Goal: Task Accomplishment & Management: Use online tool/utility

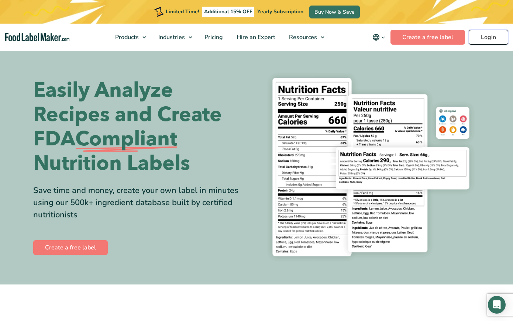
click at [487, 37] on link "Login" at bounding box center [488, 37] width 39 height 15
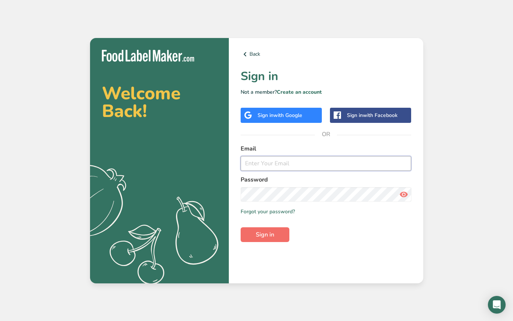
type input "[EMAIL_ADDRESS][DOMAIN_NAME]"
click at [278, 236] on button "Sign in" at bounding box center [265, 234] width 49 height 15
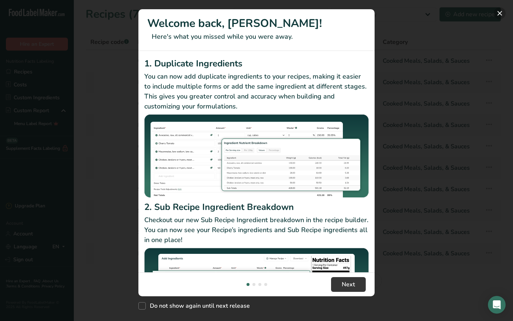
click at [500, 16] on button "New Features" at bounding box center [500, 13] width 12 height 12
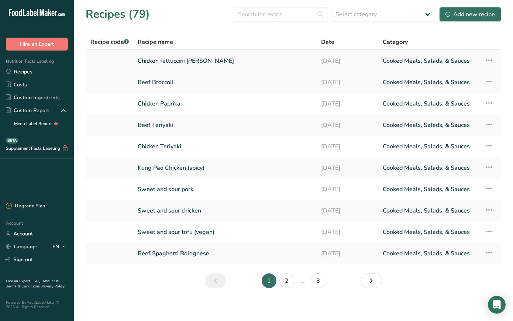
scroll to position [3, 0]
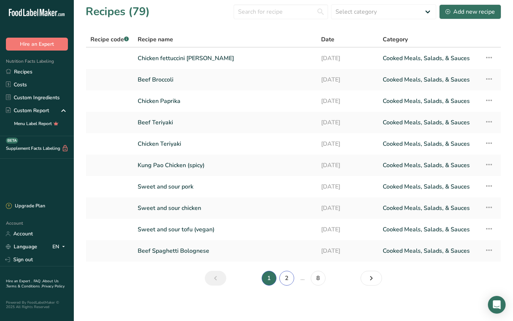
click at [289, 278] on link "2" at bounding box center [286, 278] width 15 height 15
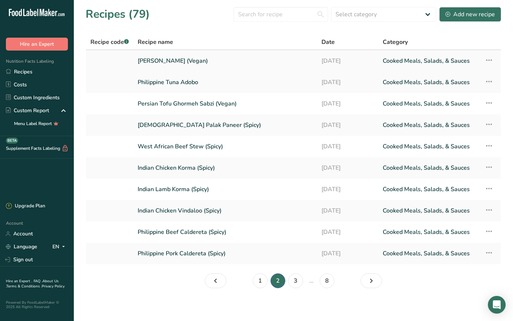
click at [199, 62] on link "Tofu Teriyaki (Vegan)" at bounding box center [225, 61] width 175 height 16
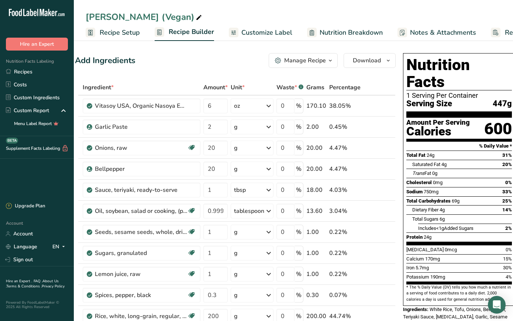
scroll to position [0, 0]
click at [330, 59] on icon "button" at bounding box center [330, 60] width 6 height 9
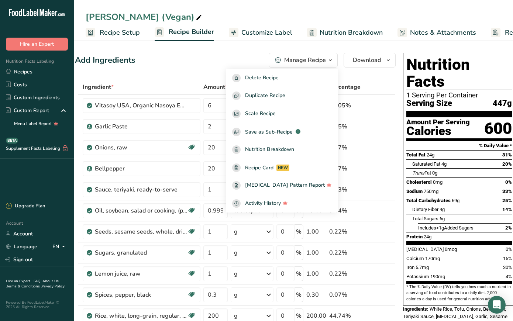
scroll to position [5, 0]
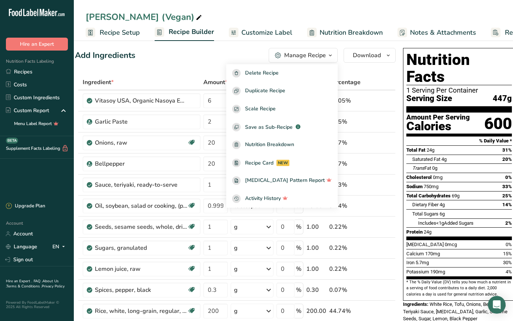
click at [219, 58] on div "Add Ingredients Manage Recipe Delete Recipe Duplicate Recipe Scale Recipe Save …" at bounding box center [235, 55] width 321 height 15
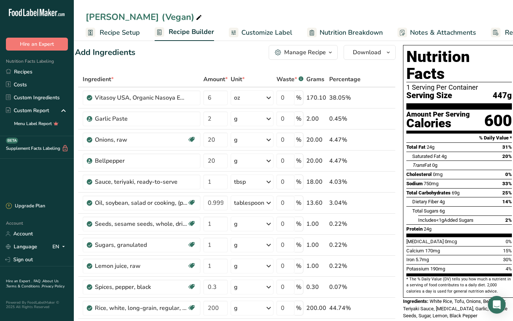
scroll to position [9, 0]
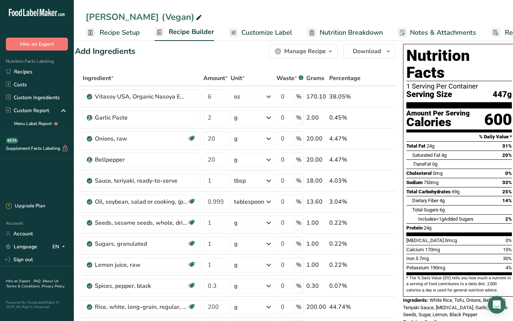
click at [257, 33] on span "Customize Label" at bounding box center [266, 33] width 51 height 10
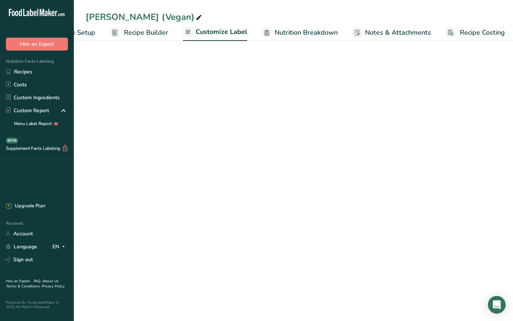
scroll to position [0, 48]
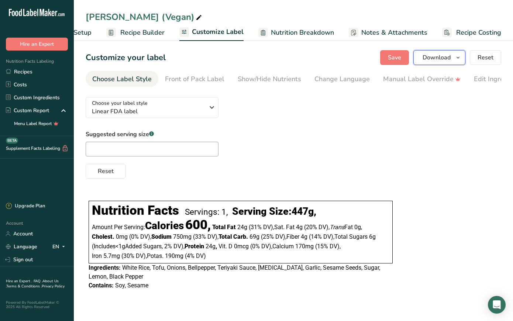
click at [444, 61] on span "Download" at bounding box center [437, 57] width 28 height 9
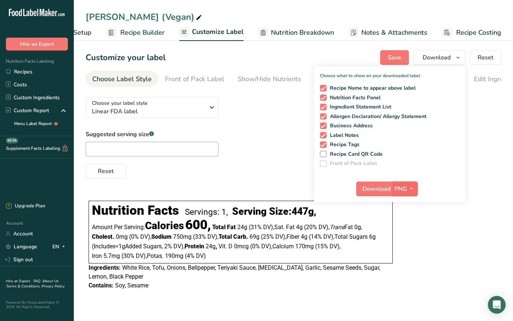
click at [402, 190] on span "PNG" at bounding box center [401, 189] width 13 height 9
click at [407, 201] on link "PNG" at bounding box center [406, 204] width 24 height 12
click at [392, 189] on button "Download" at bounding box center [374, 189] width 36 height 15
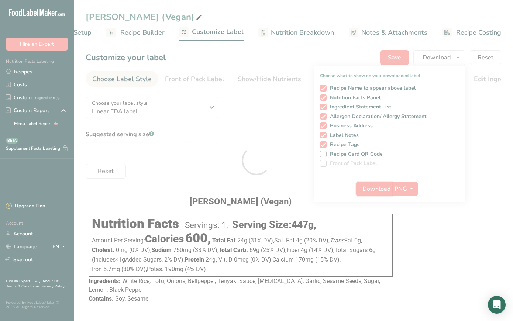
scroll to position [0, 0]
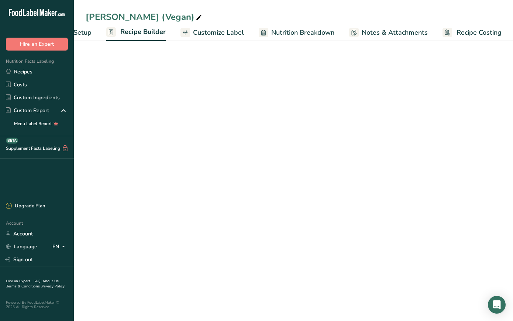
scroll to position [9, 0]
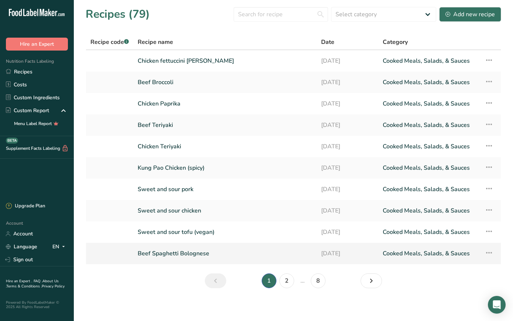
click at [194, 255] on link "Beef Spaghetti Bolognese" at bounding box center [225, 254] width 175 height 16
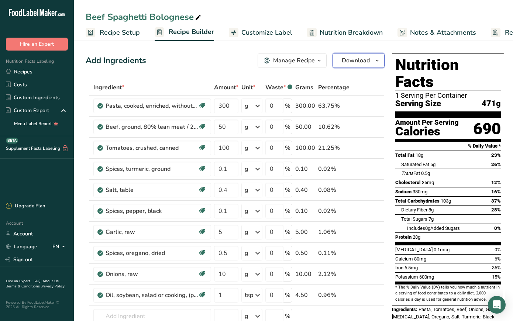
click at [378, 63] on icon "button" at bounding box center [377, 60] width 6 height 9
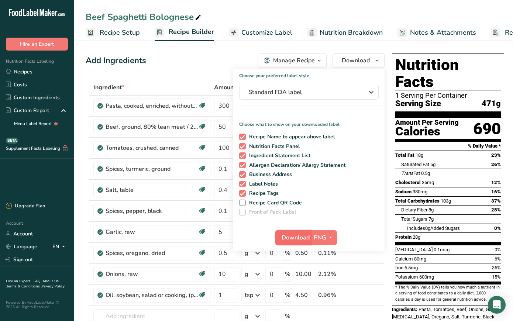
click at [307, 238] on span "Download" at bounding box center [296, 237] width 28 height 9
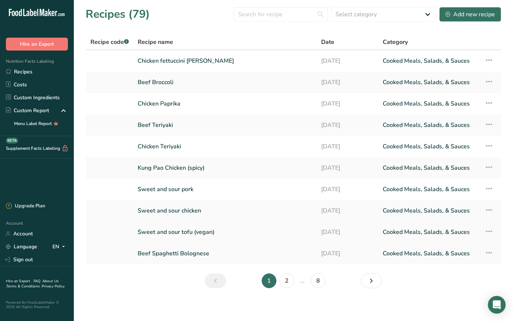
click at [179, 233] on link "Sweet and sour tofu (vegan)" at bounding box center [225, 232] width 175 height 16
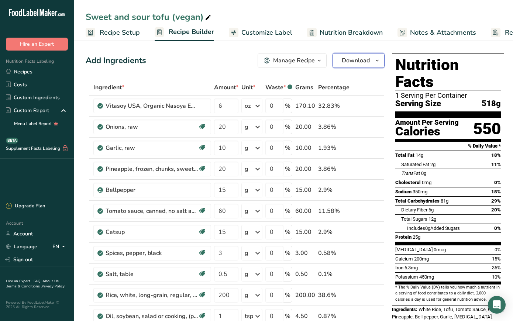
click at [376, 63] on icon "button" at bounding box center [377, 60] width 6 height 9
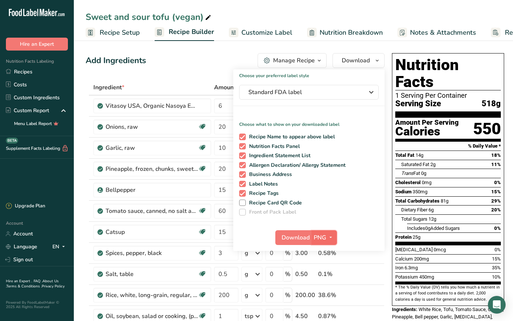
click at [316, 237] on span "PNG" at bounding box center [320, 237] width 13 height 9
click at [372, 232] on div "Download PNG PNG BMP SVG PDF TXT" at bounding box center [308, 239] width 151 height 24
click at [304, 237] on span "Download" at bounding box center [296, 237] width 28 height 9
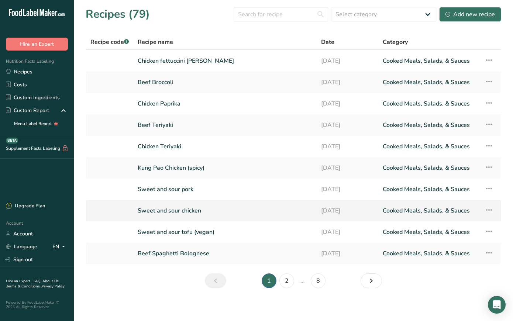
click at [179, 210] on link "Sweet and sour chicken" at bounding box center [225, 211] width 175 height 16
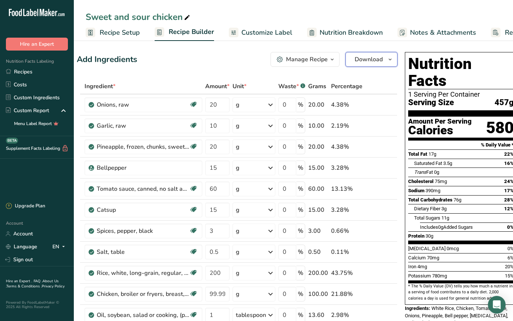
scroll to position [3, 0]
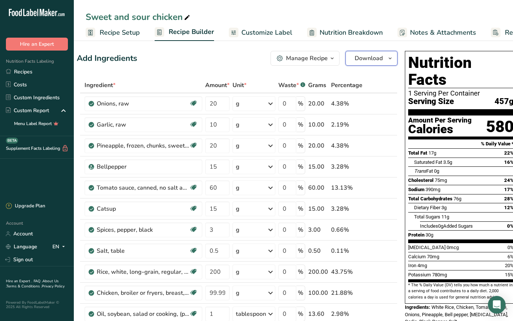
click at [387, 59] on icon "button" at bounding box center [390, 58] width 6 height 9
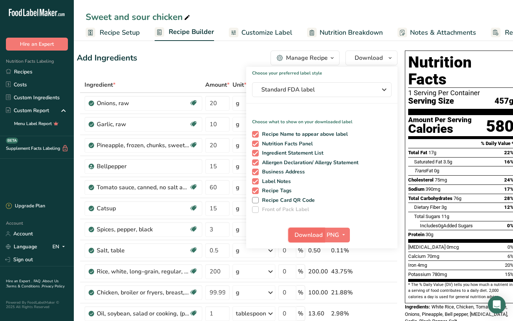
click at [319, 235] on span "Download" at bounding box center [309, 235] width 28 height 9
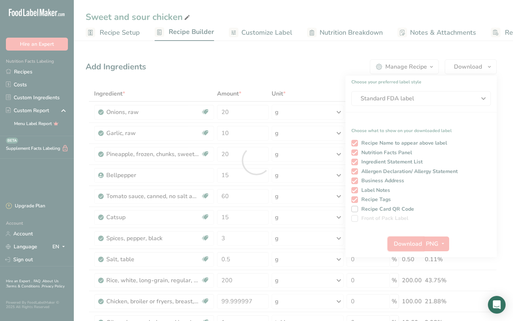
scroll to position [0, 0]
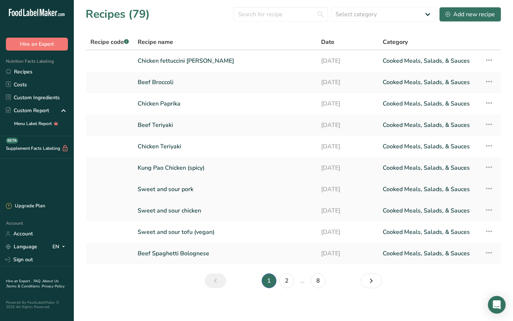
click at [166, 190] on link "Sweet and sour pork" at bounding box center [225, 190] width 175 height 16
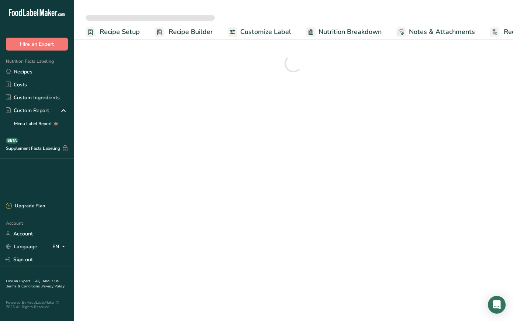
click at [166, 190] on main "Recipe Setup Recipe Builder Customize Label Nutrition Breakdown Notes & Attachm…" at bounding box center [256, 160] width 513 height 321
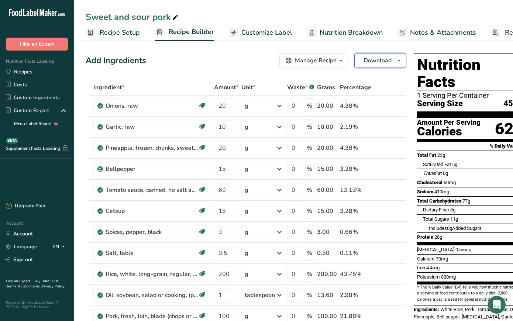
click at [397, 59] on icon "button" at bounding box center [399, 60] width 6 height 9
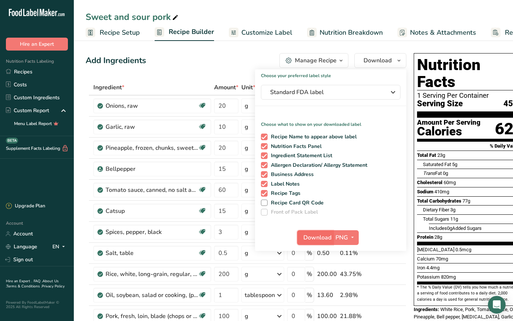
click at [319, 241] on span "Download" at bounding box center [317, 237] width 28 height 9
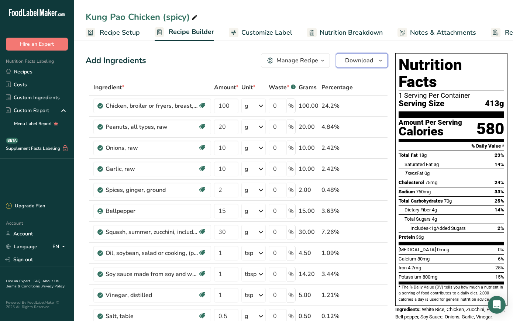
click at [376, 61] on span "button" at bounding box center [380, 60] width 9 height 9
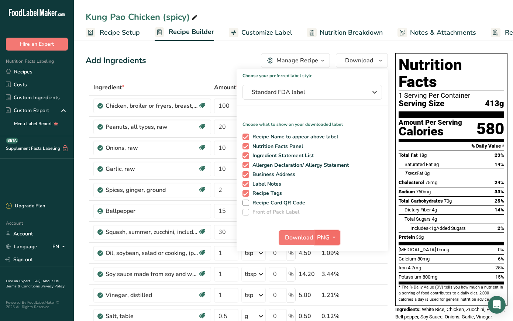
click at [315, 240] on button "PNG" at bounding box center [327, 237] width 25 height 15
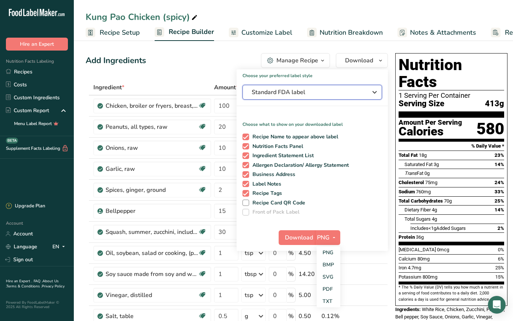
click at [290, 96] on span "Standard FDA label" at bounding box center [307, 92] width 111 height 9
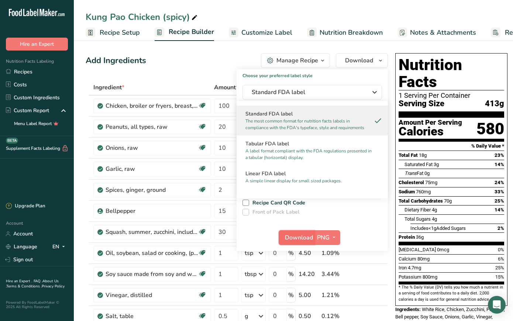
click at [304, 239] on span "Download" at bounding box center [299, 237] width 28 height 9
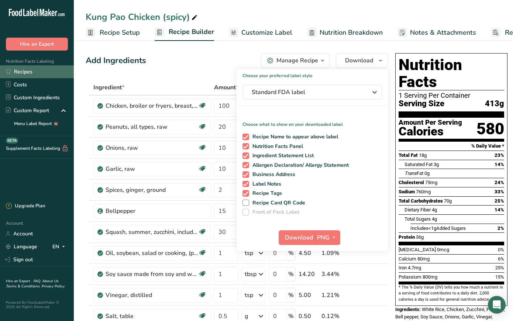
click at [24, 72] on link "Recipes" at bounding box center [37, 71] width 74 height 13
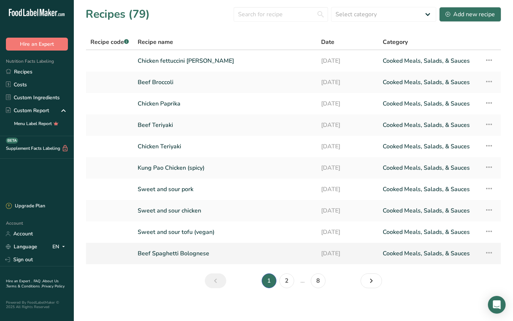
click at [187, 254] on link "Beef Spaghetti Bolognese" at bounding box center [225, 254] width 175 height 16
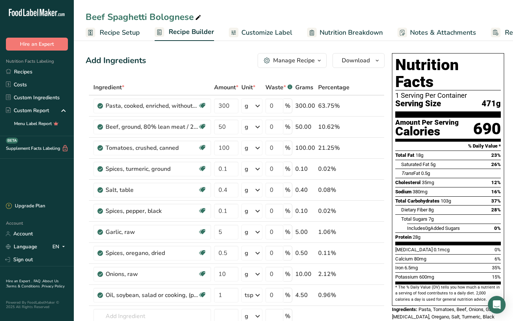
click at [259, 34] on span "Customize Label" at bounding box center [266, 33] width 51 height 10
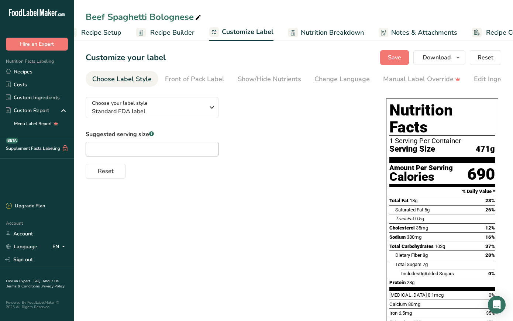
scroll to position [0, 48]
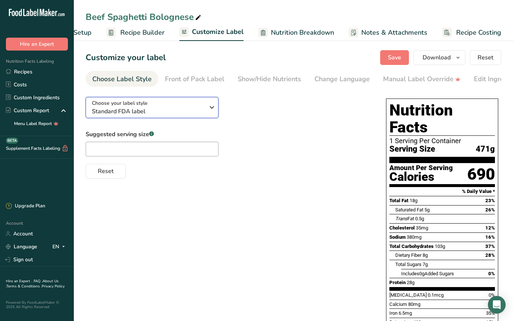
click at [187, 112] on span "Standard FDA label" at bounding box center [148, 111] width 113 height 9
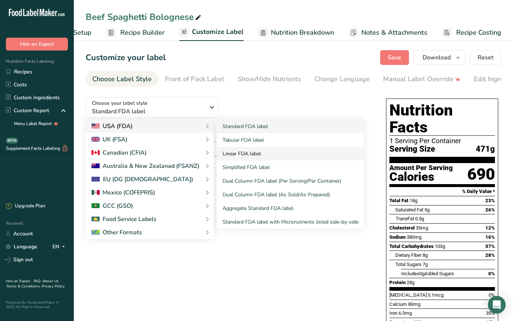
click at [256, 154] on link "Linear FDA label" at bounding box center [291, 154] width 148 height 14
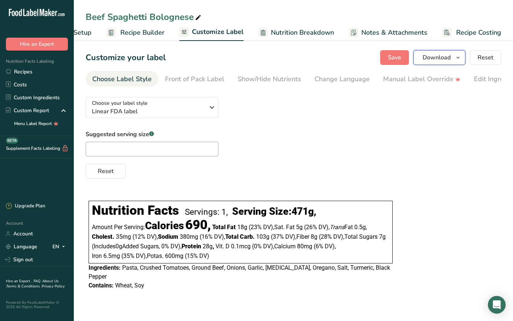
click at [438, 58] on span "Download" at bounding box center [437, 57] width 28 height 9
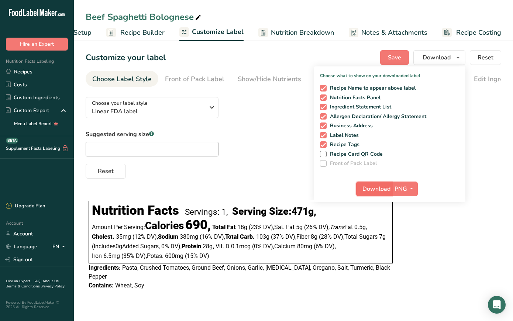
click at [391, 191] on button "Download" at bounding box center [374, 189] width 36 height 15
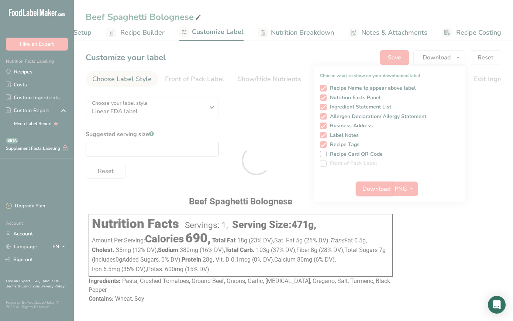
scroll to position [0, 0]
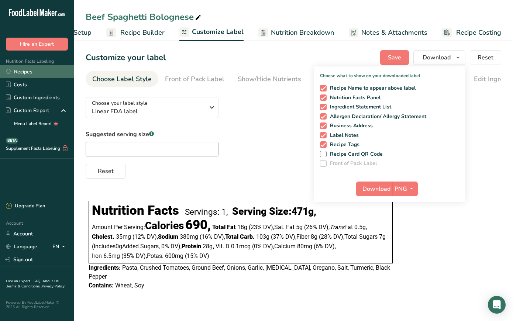
click at [26, 72] on link "Recipes" at bounding box center [37, 71] width 74 height 13
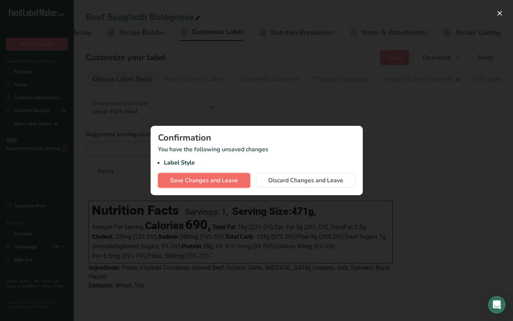
click at [212, 182] on span "Save Changes and Leave" at bounding box center [204, 180] width 68 height 9
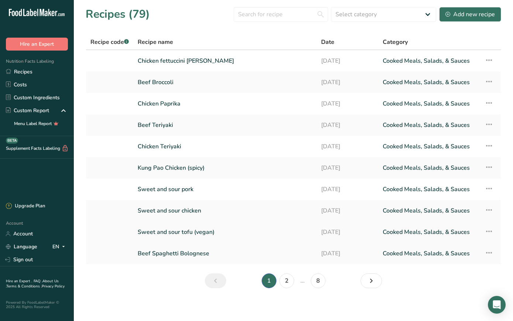
click at [180, 233] on link "Sweet and sour tofu (vegan)" at bounding box center [225, 232] width 175 height 16
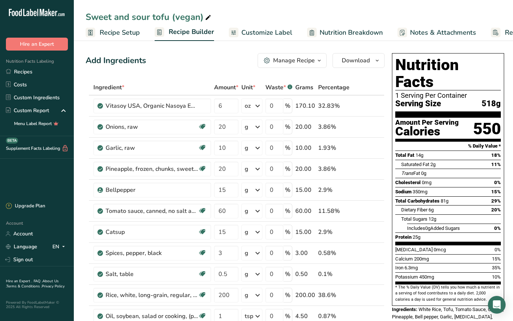
click at [269, 31] on span "Customize Label" at bounding box center [266, 33] width 51 height 10
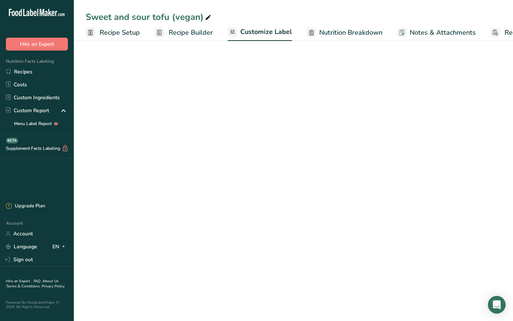
scroll to position [0, 48]
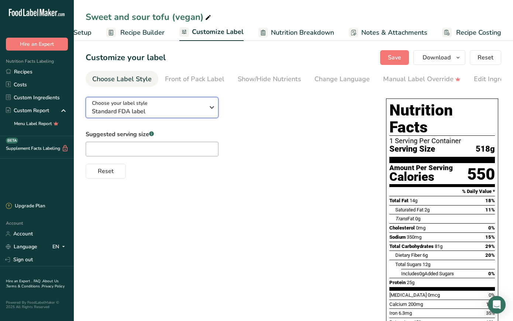
click at [198, 111] on span "Standard FDA label" at bounding box center [148, 111] width 113 height 9
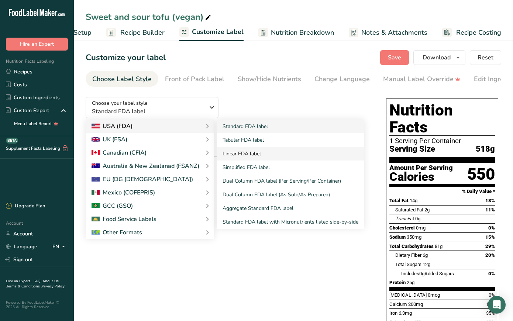
click at [262, 154] on link "Linear FDA label" at bounding box center [291, 154] width 148 height 14
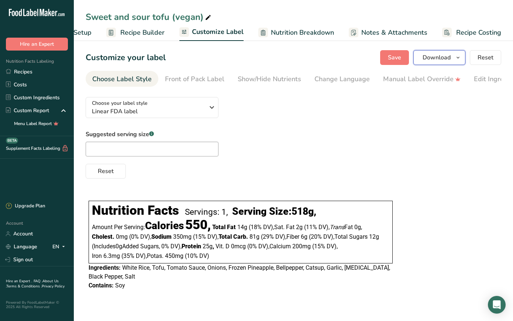
click at [437, 58] on span "Download" at bounding box center [437, 57] width 28 height 9
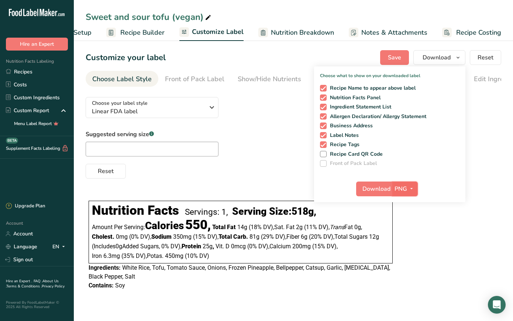
click at [393, 188] on button "PNG" at bounding box center [404, 189] width 25 height 15
click at [403, 203] on link "PNG" at bounding box center [406, 204] width 24 height 12
drag, startPoint x: 388, startPoint y: 190, endPoint x: 370, endPoint y: 165, distance: 30.6
click at [388, 190] on span "Download" at bounding box center [376, 189] width 28 height 9
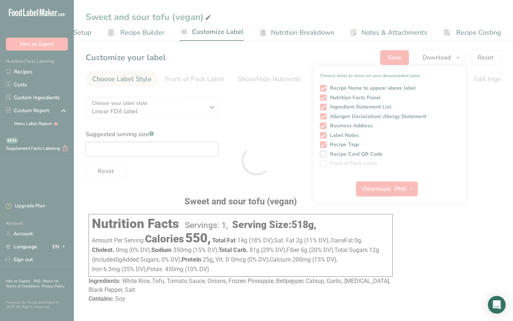
scroll to position [0, 0]
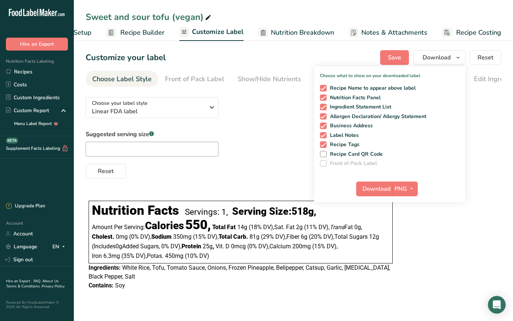
click at [278, 96] on div "Choose your label style Linear FDA label USA (FDA) Standard FDA label Tabular F…" at bounding box center [294, 134] width 416 height 87
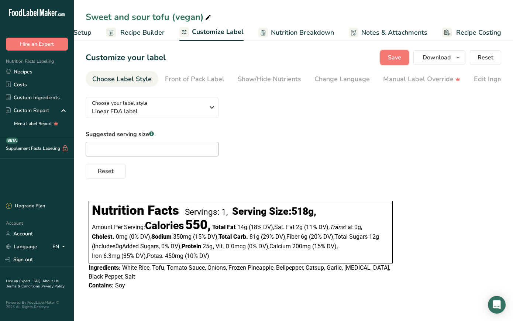
drag, startPoint x: 403, startPoint y: 58, endPoint x: 323, endPoint y: 44, distance: 81.2
click at [403, 58] on button "Save" at bounding box center [394, 57] width 29 height 15
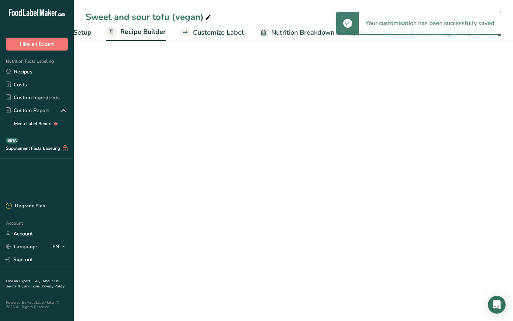
scroll to position [0, 48]
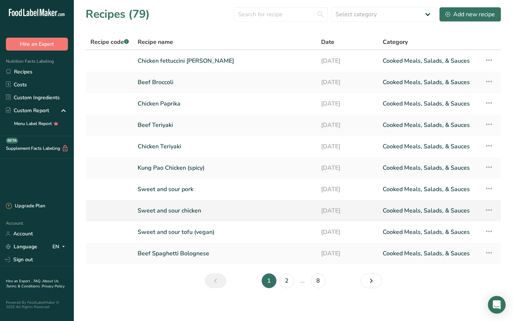
click at [172, 213] on link "Sweet and sour chicken" at bounding box center [225, 211] width 175 height 16
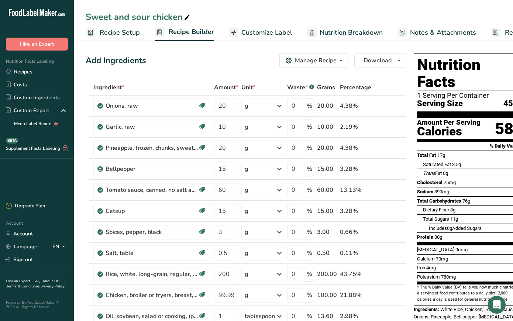
click at [270, 35] on span "Customize Label" at bounding box center [266, 33] width 51 height 10
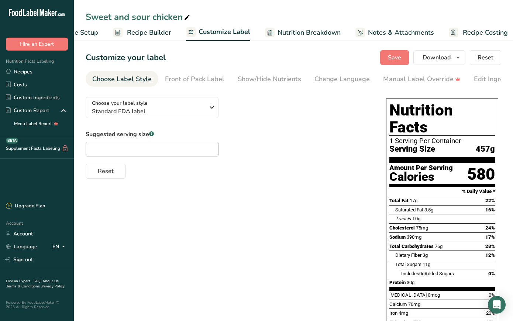
scroll to position [0, 48]
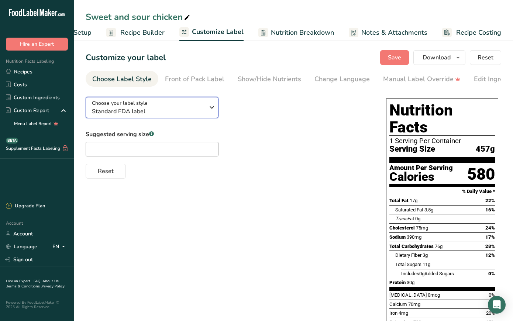
click at [210, 113] on icon "button" at bounding box center [211, 107] width 9 height 13
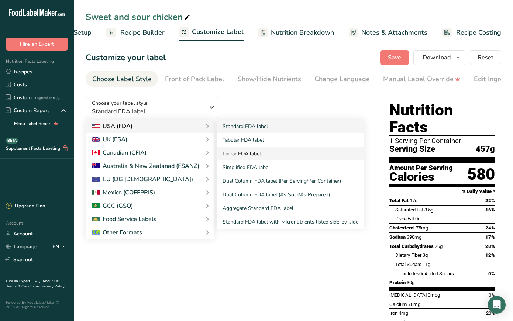
click at [265, 156] on link "Linear FDA label" at bounding box center [291, 154] width 148 height 14
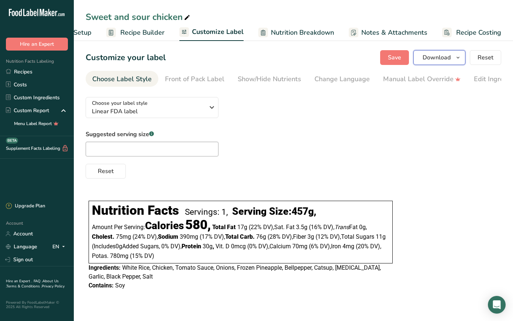
click at [459, 60] on icon "button" at bounding box center [458, 57] width 6 height 9
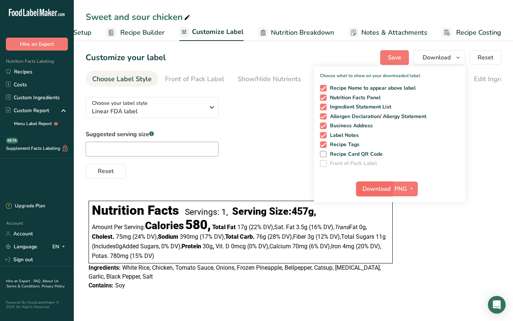
click at [388, 193] on span "Download" at bounding box center [376, 189] width 28 height 9
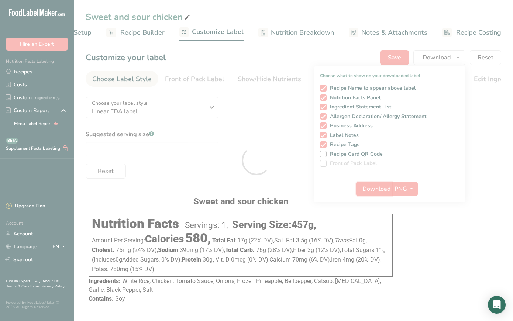
scroll to position [1, 0]
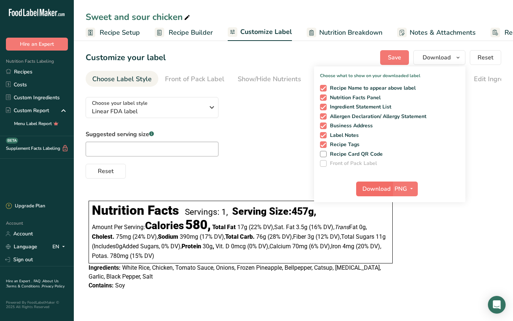
scroll to position [0, 48]
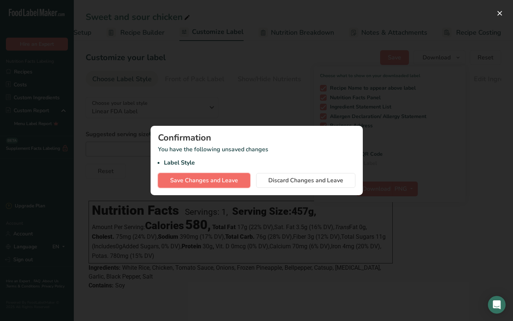
click at [183, 179] on span "Save Changes and Leave" at bounding box center [204, 180] width 68 height 9
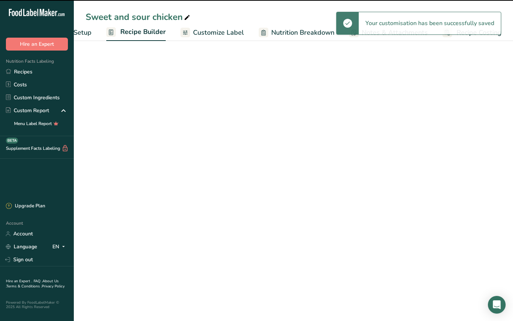
scroll to position [0, 48]
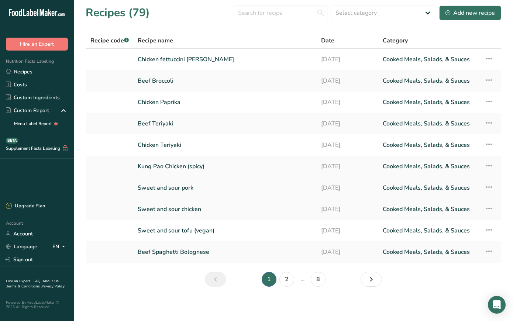
click at [165, 188] on link "Sweet and sour pork" at bounding box center [225, 188] width 175 height 16
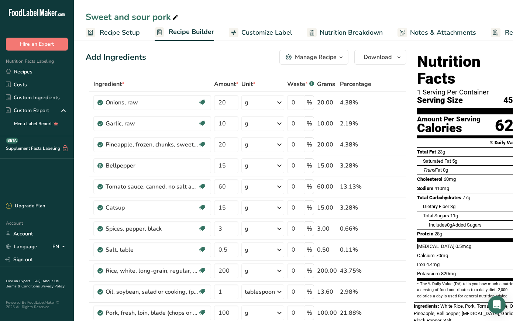
click at [270, 35] on span "Customize Label" at bounding box center [266, 33] width 51 height 10
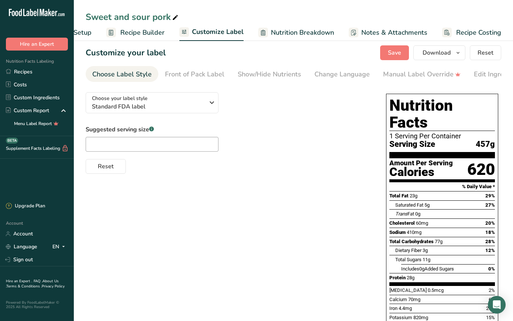
scroll to position [4, 0]
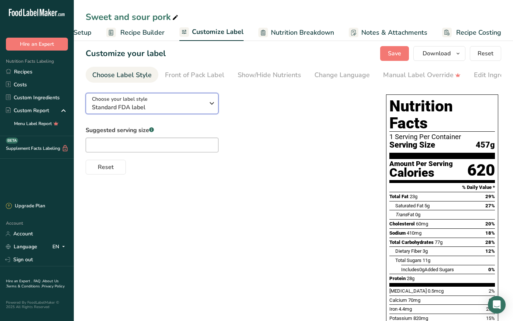
click at [213, 105] on icon "button" at bounding box center [211, 103] width 9 height 13
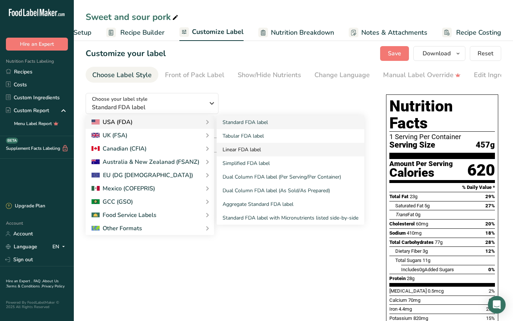
click at [264, 152] on link "Linear FDA label" at bounding box center [291, 150] width 148 height 14
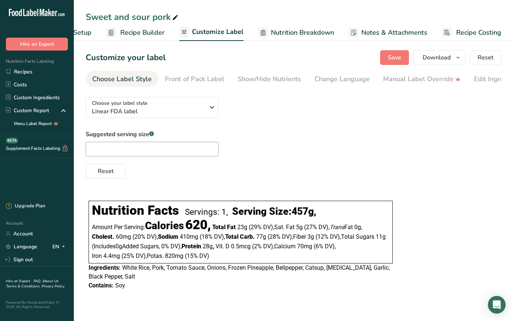
scroll to position [0, 0]
click at [452, 59] on button "Download" at bounding box center [439, 57] width 52 height 15
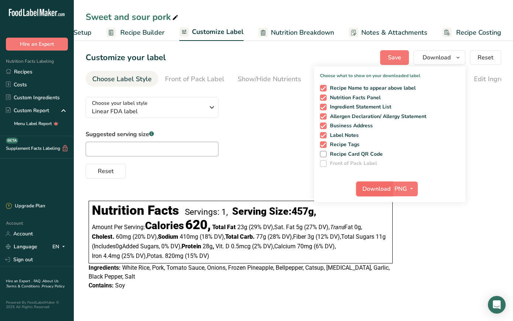
click at [386, 188] on span "Download" at bounding box center [376, 189] width 28 height 9
click at [398, 59] on span "Save" at bounding box center [394, 57] width 13 height 9
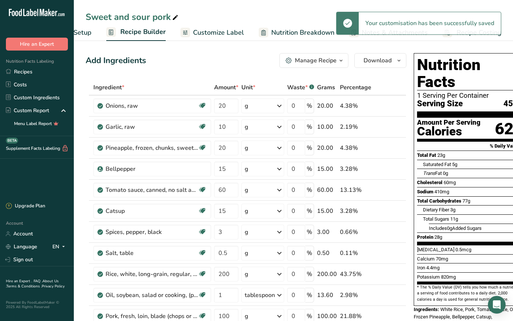
scroll to position [3, 0]
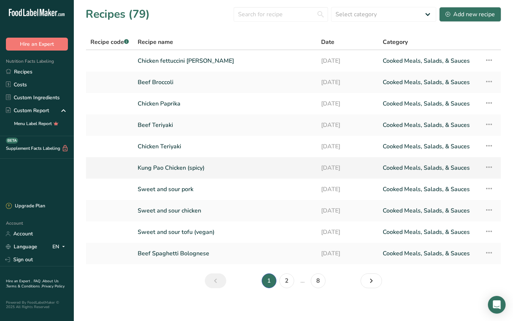
click at [176, 166] on link "Kung Pao Chicken (spicy)" at bounding box center [225, 168] width 175 height 16
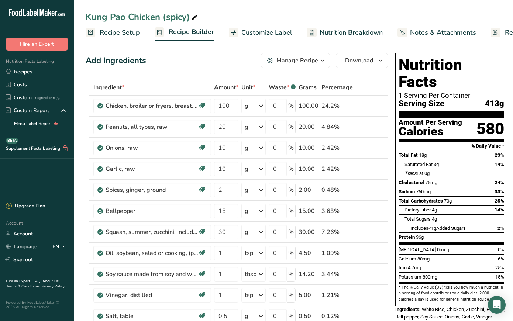
click at [271, 35] on span "Customize Label" at bounding box center [266, 33] width 51 height 10
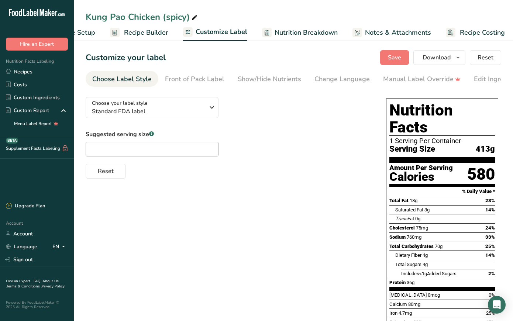
scroll to position [0, 48]
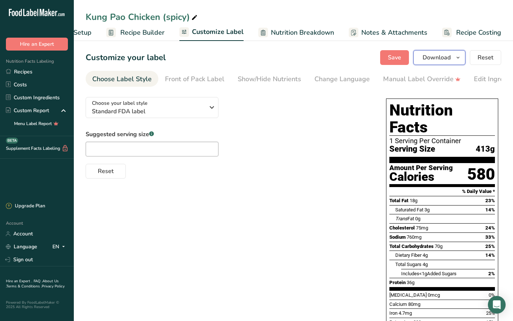
click at [459, 59] on icon "button" at bounding box center [458, 57] width 6 height 9
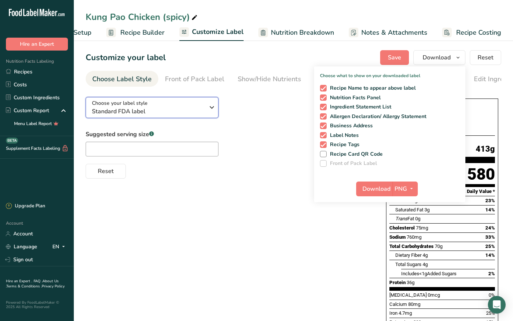
click at [209, 113] on icon "button" at bounding box center [211, 107] width 9 height 13
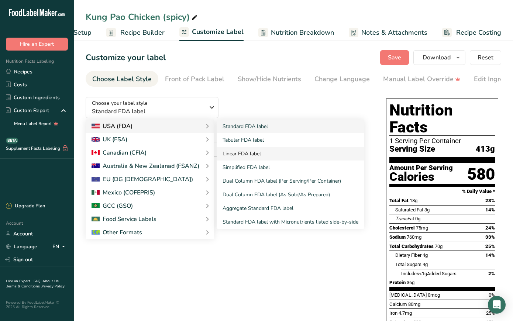
click at [248, 158] on link "Linear FDA label" at bounding box center [291, 154] width 148 height 14
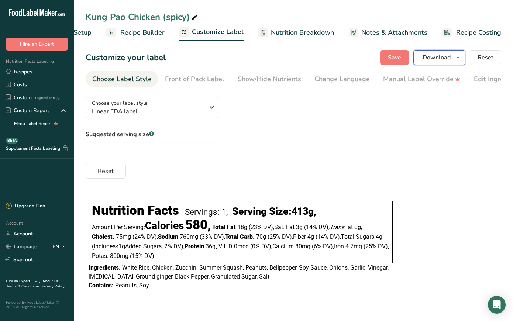
click at [444, 59] on span "Download" at bounding box center [437, 57] width 28 height 9
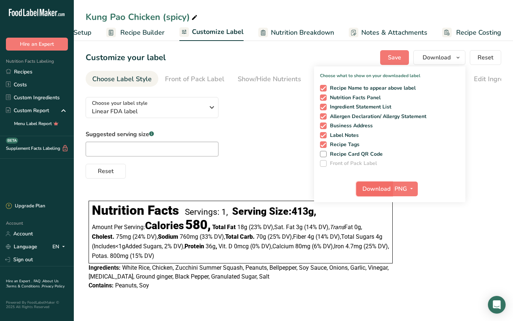
click at [388, 192] on span "Download" at bounding box center [376, 189] width 28 height 9
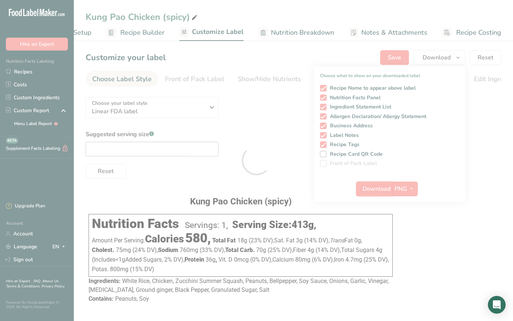
scroll to position [0, 0]
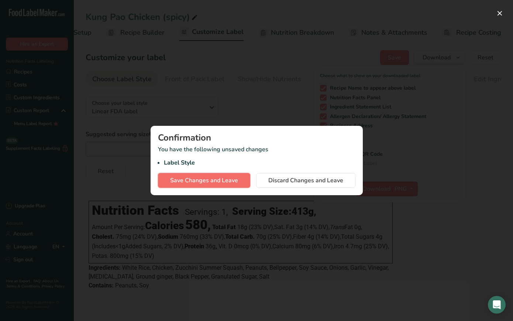
click at [200, 183] on span "Save Changes and Leave" at bounding box center [204, 180] width 68 height 9
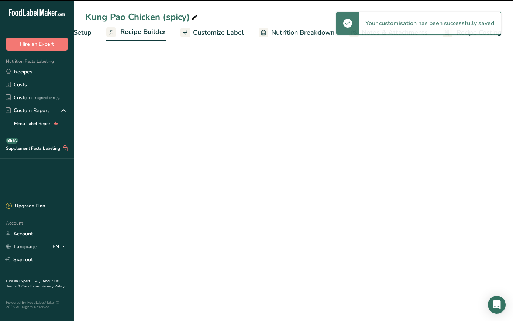
scroll to position [0, 48]
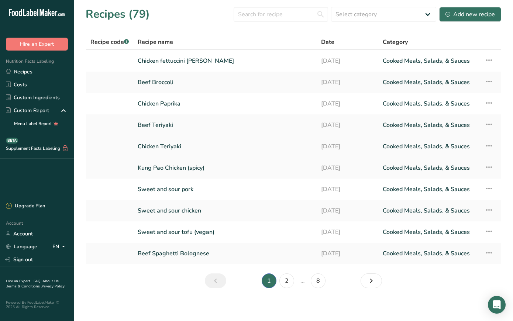
click at [168, 148] on link "Chicken Teriyaki" at bounding box center [225, 147] width 175 height 16
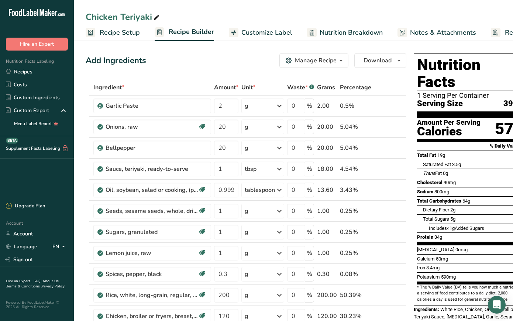
click at [247, 31] on span "Customize Label" at bounding box center [266, 33] width 51 height 10
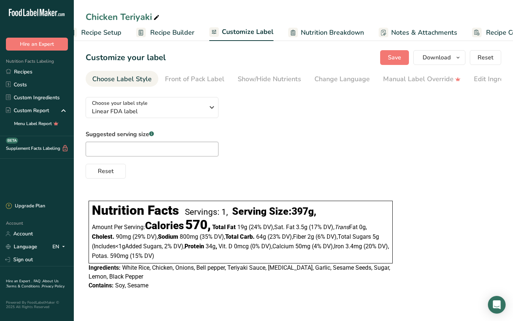
scroll to position [0, 48]
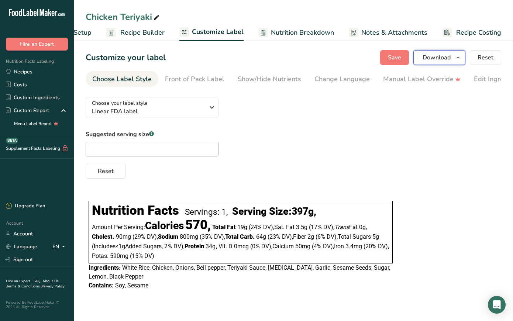
click at [457, 58] on icon "button" at bounding box center [458, 57] width 6 height 9
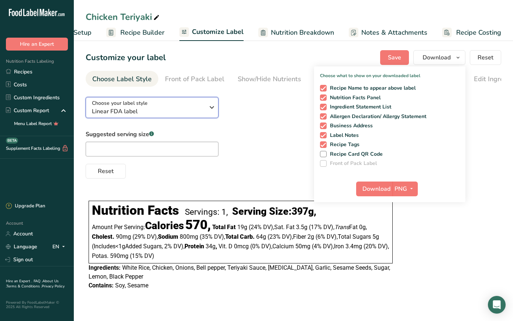
click at [209, 108] on icon "button" at bounding box center [211, 107] width 9 height 13
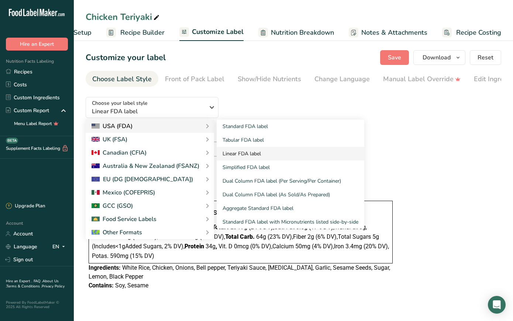
click at [245, 154] on link "Linear FDA label" at bounding box center [291, 154] width 148 height 14
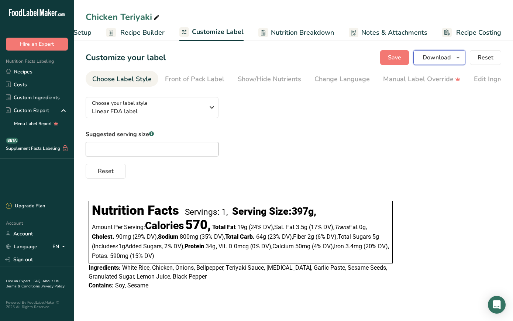
click at [454, 59] on button "Download" at bounding box center [439, 57] width 52 height 15
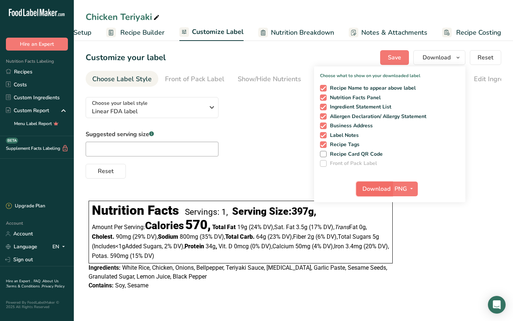
click at [378, 190] on span "Download" at bounding box center [376, 189] width 28 height 9
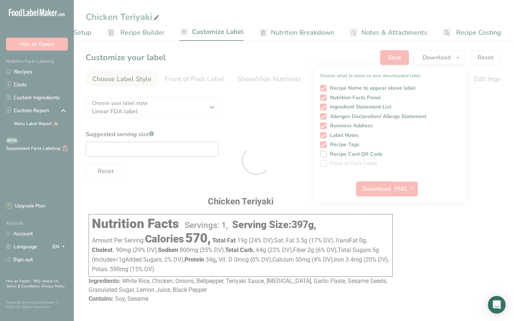
scroll to position [0, 0]
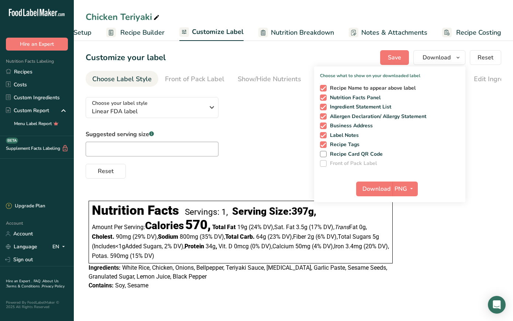
drag, startPoint x: 290, startPoint y: 107, endPoint x: 331, endPoint y: 89, distance: 44.9
click at [290, 107] on div "Choose your label style Linear FDA label USA (FDA) Standard FDA label Tabular F…" at bounding box center [294, 134] width 416 height 87
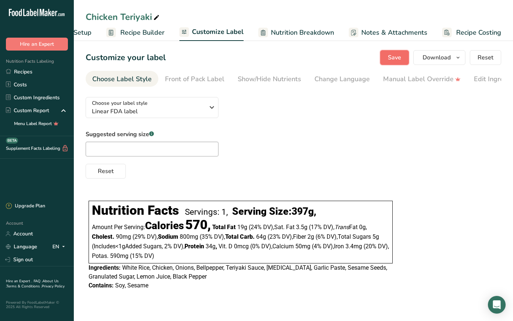
click at [388, 60] on button "Save" at bounding box center [394, 57] width 29 height 15
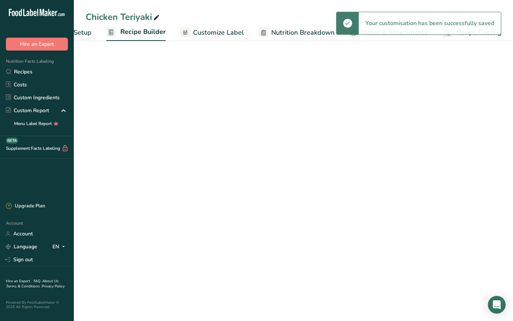
scroll to position [0, 48]
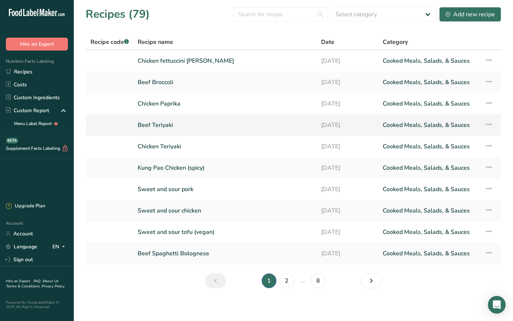
click at [159, 127] on link "Beef Teriyaki" at bounding box center [225, 125] width 175 height 16
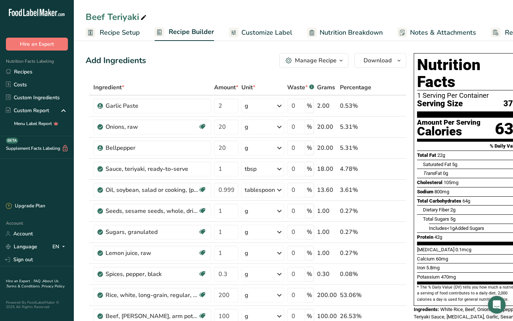
click at [273, 30] on span "Customize Label" at bounding box center [266, 33] width 51 height 10
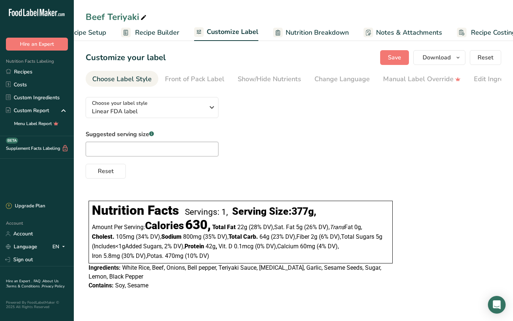
scroll to position [0, 48]
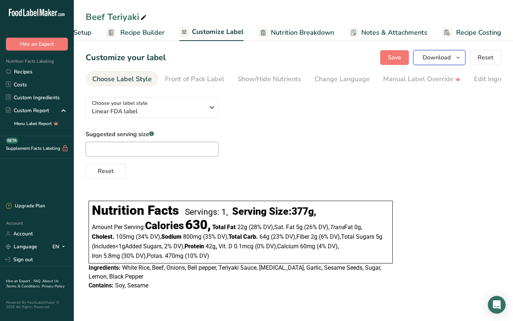
click at [461, 58] on icon "button" at bounding box center [458, 57] width 6 height 9
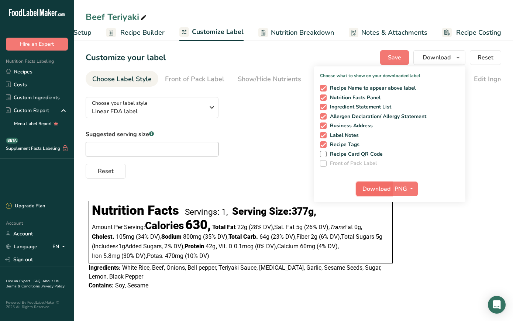
click at [385, 190] on span "Download" at bounding box center [376, 189] width 28 height 9
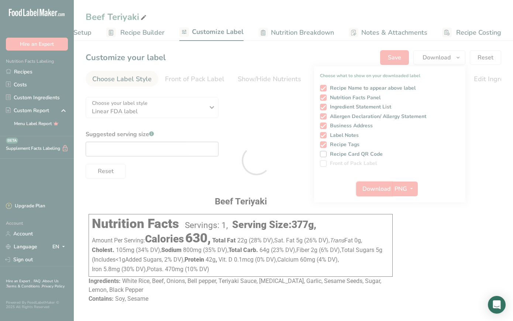
scroll to position [0, 0]
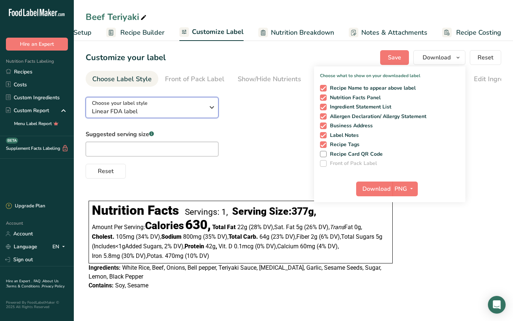
click at [213, 112] on icon "button" at bounding box center [211, 107] width 9 height 13
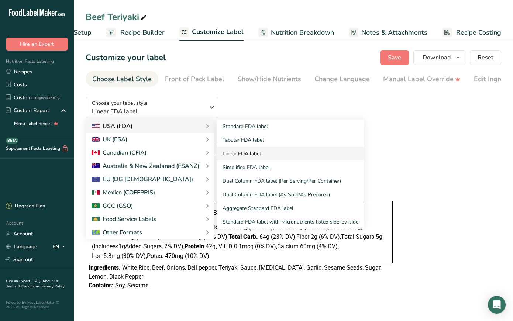
click at [247, 156] on link "Linear FDA label" at bounding box center [291, 154] width 148 height 14
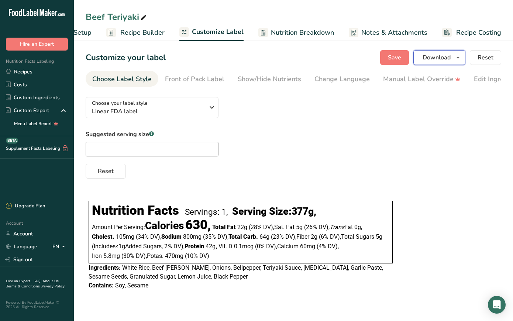
click at [450, 60] on span "Download" at bounding box center [437, 57] width 28 height 9
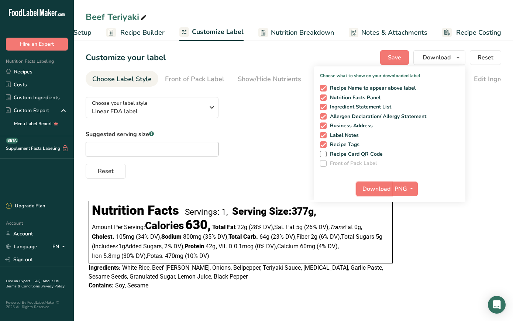
click at [384, 187] on span "Download" at bounding box center [376, 189] width 28 height 9
click at [393, 61] on span "Save" at bounding box center [394, 57] width 13 height 9
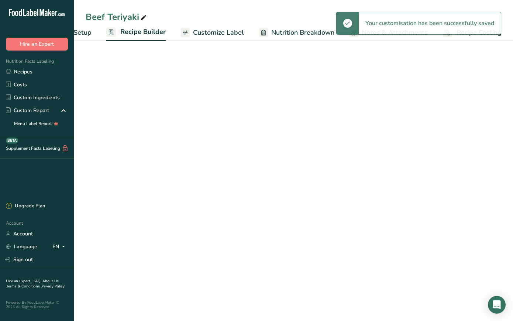
scroll to position [0, 48]
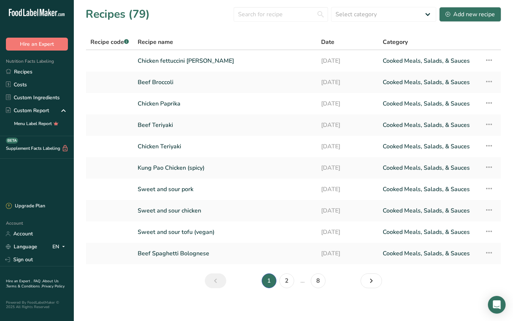
click at [186, 14] on div "Recipes (79) Select category All Baked Goods Beverages Confectionery Cooked Mea…" at bounding box center [294, 14] width 416 height 17
click at [161, 106] on link "Chicken Paprika" at bounding box center [225, 104] width 175 height 16
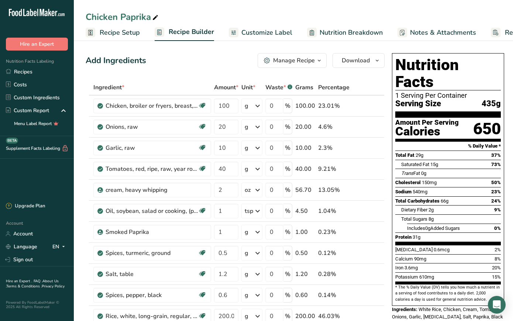
click at [275, 35] on span "Customize Label" at bounding box center [266, 33] width 51 height 10
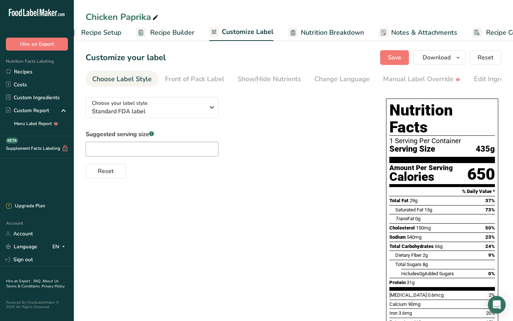
scroll to position [0, 48]
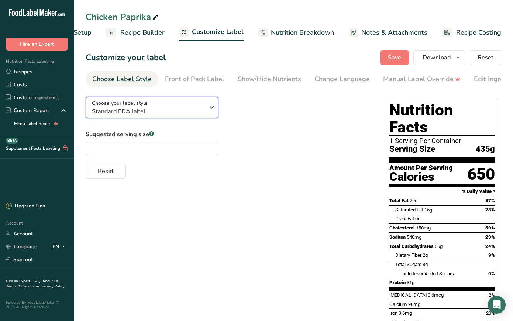
click at [210, 110] on icon "button" at bounding box center [211, 107] width 9 height 13
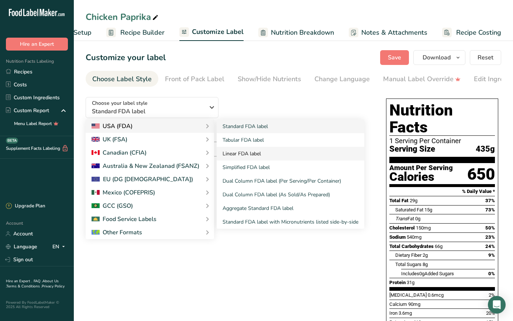
click at [249, 155] on link "Linear FDA label" at bounding box center [291, 154] width 148 height 14
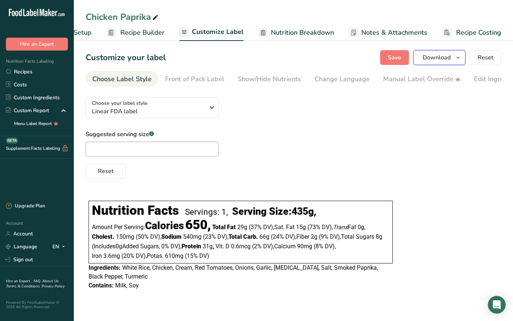
click at [446, 59] on span "Download" at bounding box center [437, 57] width 28 height 9
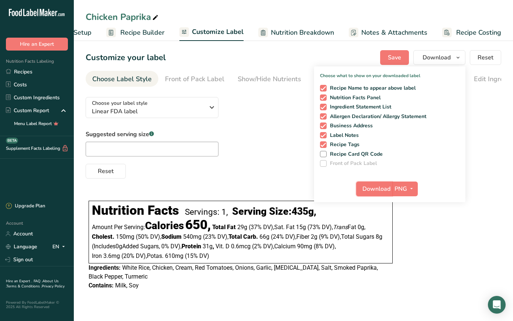
click at [384, 193] on button "Download" at bounding box center [374, 189] width 36 height 15
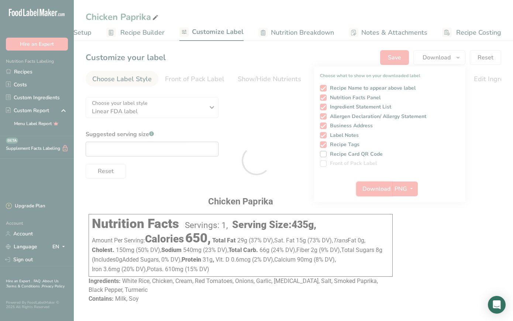
scroll to position [0, 0]
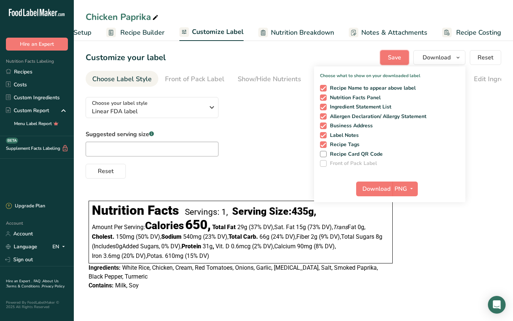
click at [395, 58] on span "Save" at bounding box center [394, 57] width 13 height 9
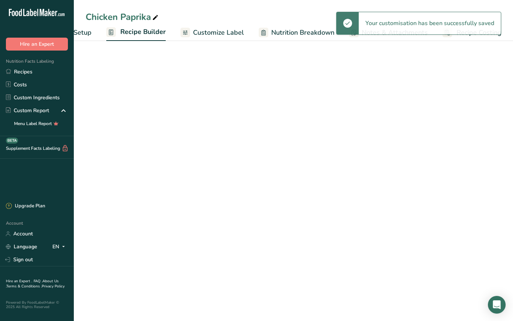
scroll to position [0, 48]
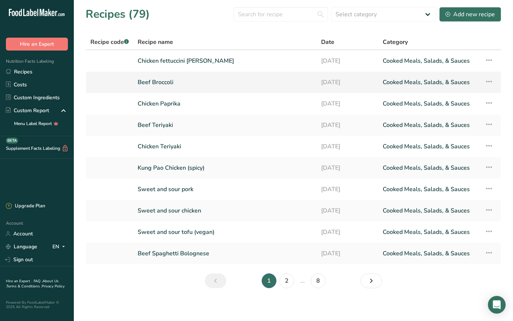
click at [158, 81] on link "Beef Broccoli" at bounding box center [225, 83] width 175 height 16
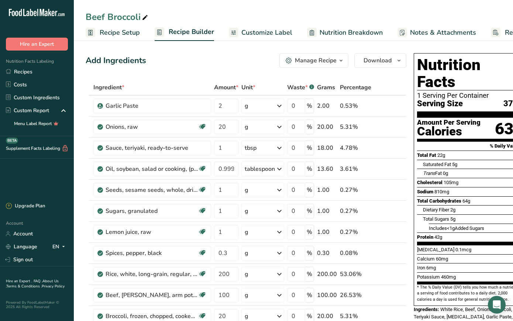
click at [257, 35] on span "Customize Label" at bounding box center [266, 33] width 51 height 10
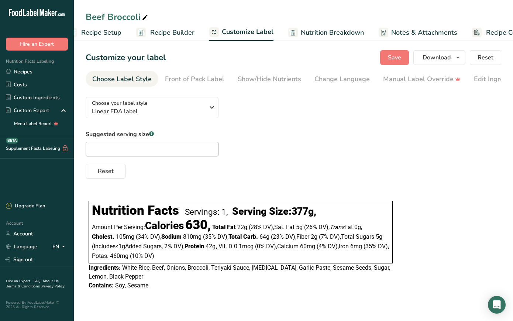
scroll to position [0, 48]
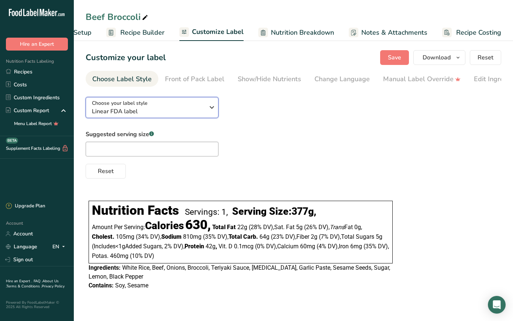
click at [212, 112] on icon "button" at bounding box center [211, 107] width 9 height 13
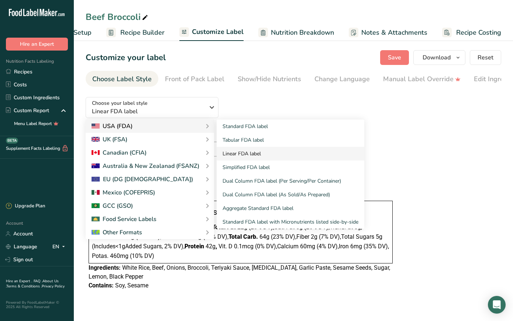
click at [262, 154] on link "Linear FDA label" at bounding box center [291, 154] width 148 height 14
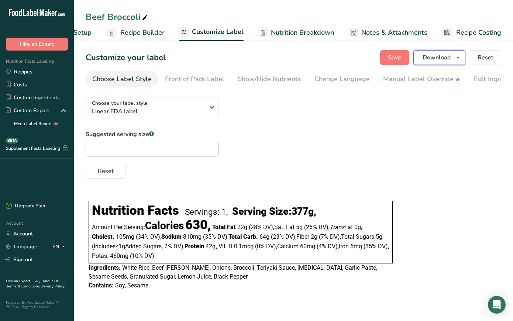
click at [447, 61] on span "Download" at bounding box center [437, 57] width 28 height 9
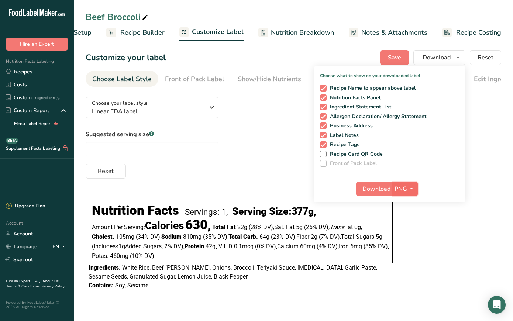
click at [393, 186] on button "PNG" at bounding box center [404, 189] width 25 height 15
drag, startPoint x: 410, startPoint y: 202, endPoint x: 379, endPoint y: 187, distance: 34.5
click at [410, 202] on link "PNG" at bounding box center [406, 204] width 24 height 12
click at [375, 186] on span "Download" at bounding box center [376, 189] width 28 height 9
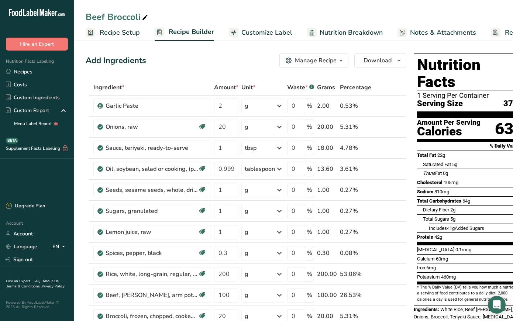
scroll to position [0, 48]
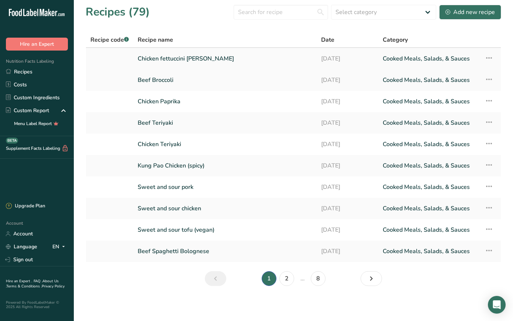
click at [165, 61] on link "Chicken fettuccini [PERSON_NAME]" at bounding box center [225, 59] width 175 height 16
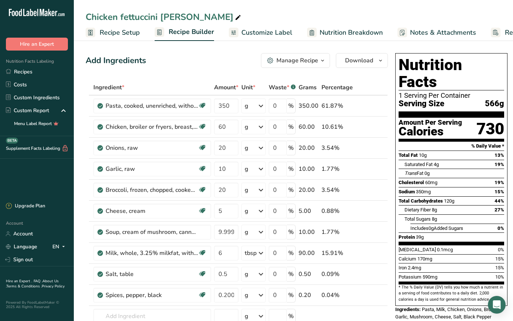
scroll to position [1, 0]
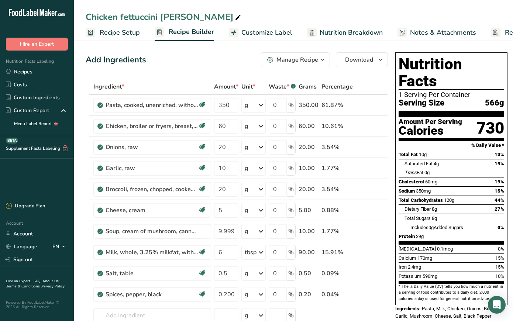
click at [235, 17] on icon at bounding box center [238, 18] width 7 height 10
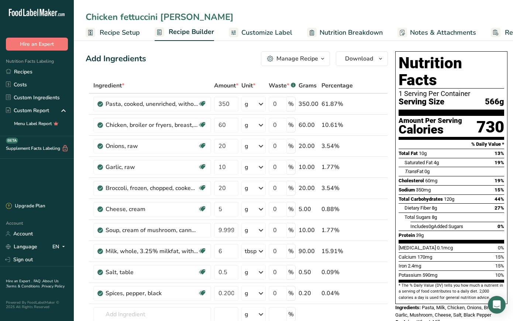
scroll to position [2, 0]
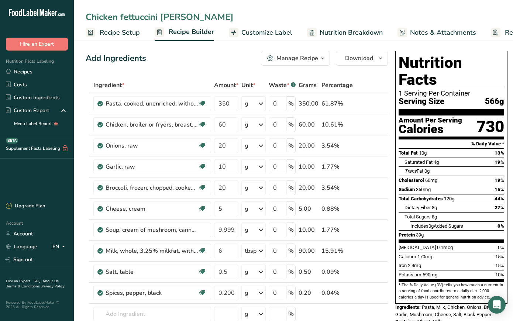
drag, startPoint x: 123, startPoint y: 16, endPoint x: 133, endPoint y: 16, distance: 10.0
click at [124, 16] on input "Chicken fettuccini [PERSON_NAME]" at bounding box center [294, 16] width 416 height 13
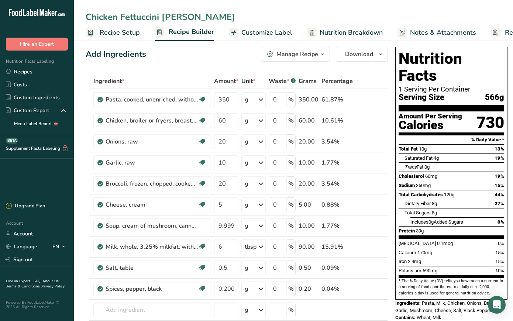
scroll to position [10, 0]
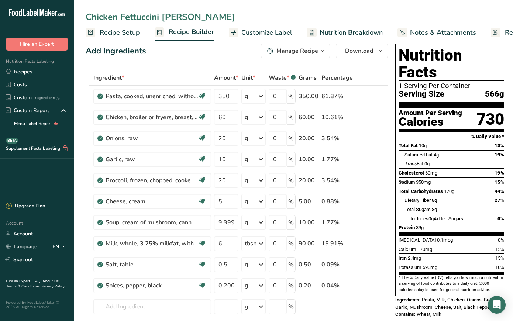
type input "Chicken Fettuccini [PERSON_NAME]"
click at [271, 36] on span "Customize Label" at bounding box center [266, 33] width 51 height 10
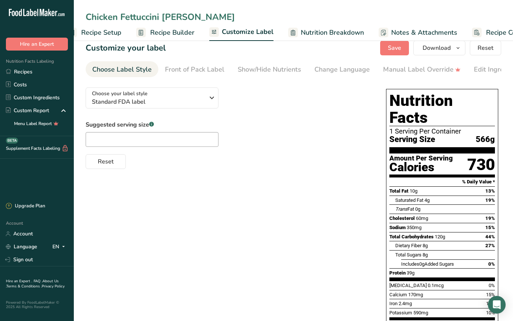
scroll to position [0, 47]
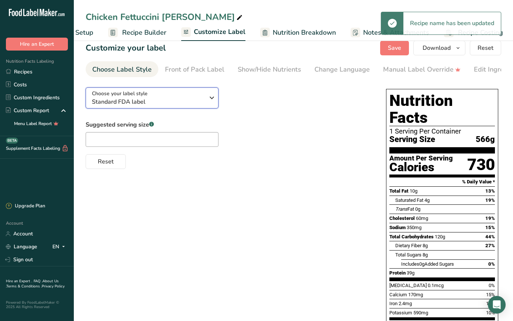
click at [213, 101] on icon "button" at bounding box center [211, 97] width 9 height 13
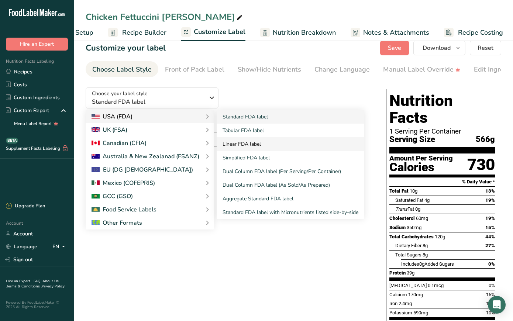
click at [250, 147] on link "Linear FDA label" at bounding box center [291, 144] width 148 height 14
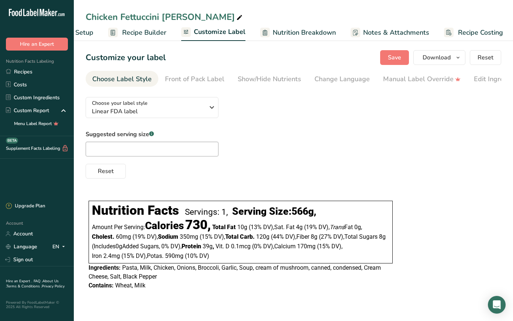
scroll to position [0, 0]
drag, startPoint x: 451, startPoint y: 58, endPoint x: 450, endPoint y: 63, distance: 4.6
click at [451, 58] on span "Download" at bounding box center [437, 57] width 28 height 9
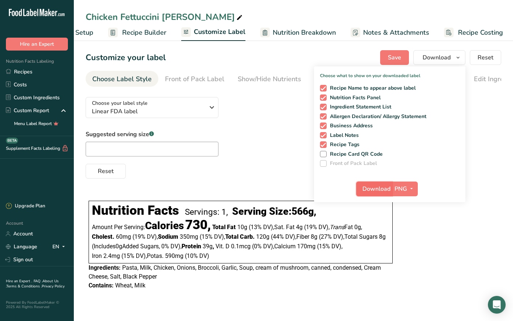
click at [384, 186] on span "Download" at bounding box center [376, 189] width 28 height 9
